Goal: Use online tool/utility: Utilize a website feature to perform a specific function

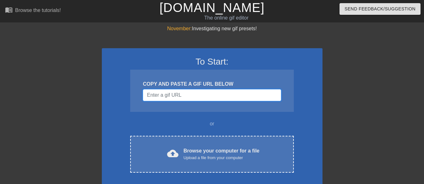
click at [163, 95] on input "Username" at bounding box center [212, 95] width 138 height 12
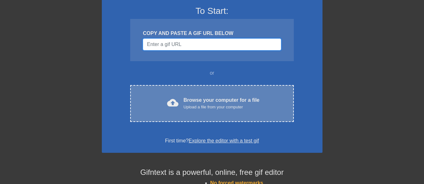
scroll to position [51, 0]
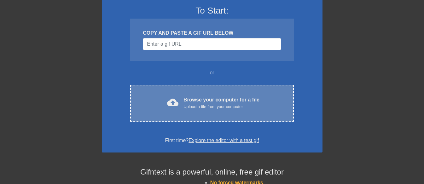
click at [205, 99] on div "Browse your computer for a file Upload a file from your computer" at bounding box center [221, 103] width 76 height 14
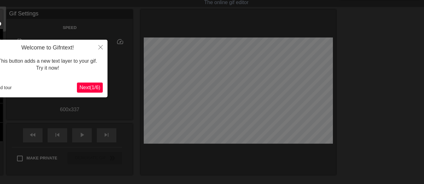
scroll to position [15, 0]
click at [96, 86] on span "Next ( 1 / 6 )" at bounding box center [89, 87] width 21 height 5
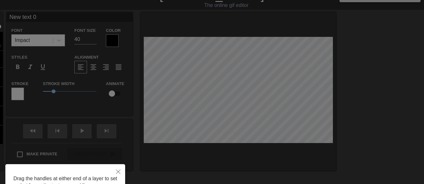
scroll to position [0, 0]
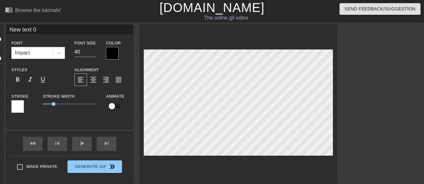
click at [67, 29] on input "New text 0" at bounding box center [70, 29] width 126 height 9
type input "[PERSON_NAME][DEMOGRAPHIC_DATA]"
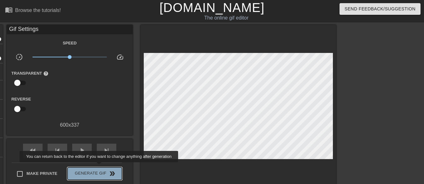
click at [100, 167] on button "Generate Gif double_arrow" at bounding box center [94, 173] width 54 height 13
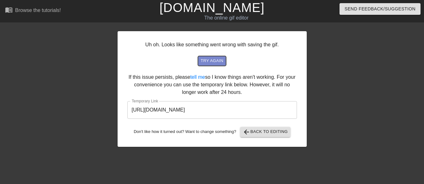
click at [215, 61] on span "try again" at bounding box center [211, 60] width 23 height 7
